Goal: Find specific page/section: Find specific page/section

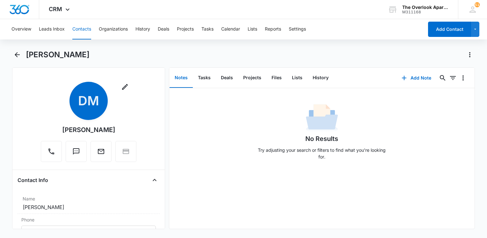
click at [83, 29] on button "Contacts" at bounding box center [81, 29] width 19 height 20
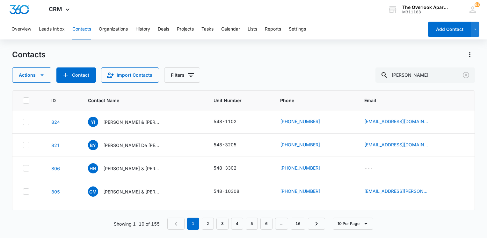
scroll to position [96, 0]
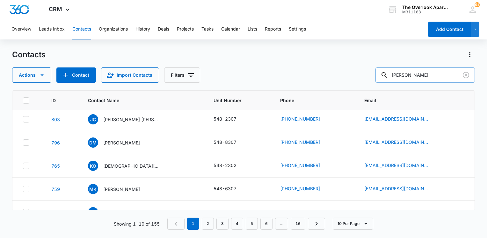
click at [422, 78] on input "[PERSON_NAME]" at bounding box center [424, 75] width 99 height 15
click at [420, 75] on input "[PERSON_NAME]" at bounding box center [424, 75] width 99 height 15
type input "d"
type input "7307"
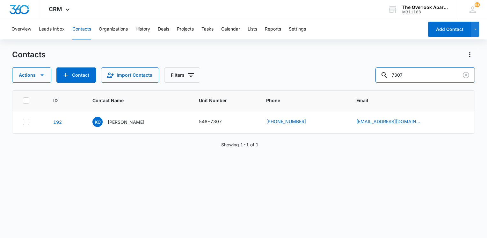
scroll to position [0, 0]
click at [133, 121] on p "[PERSON_NAME]" at bounding box center [126, 122] width 37 height 7
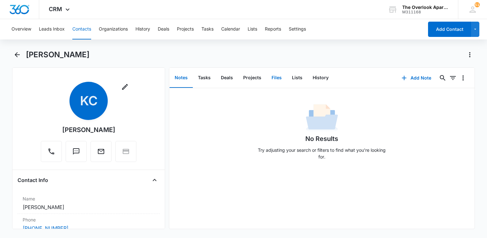
click at [269, 81] on button "Files" at bounding box center [276, 78] width 20 height 20
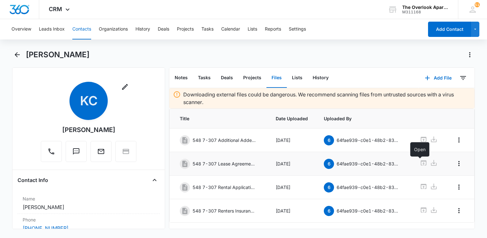
click at [420, 164] on icon at bounding box center [424, 163] width 8 height 8
